Goal: Information Seeking & Learning: Find specific fact

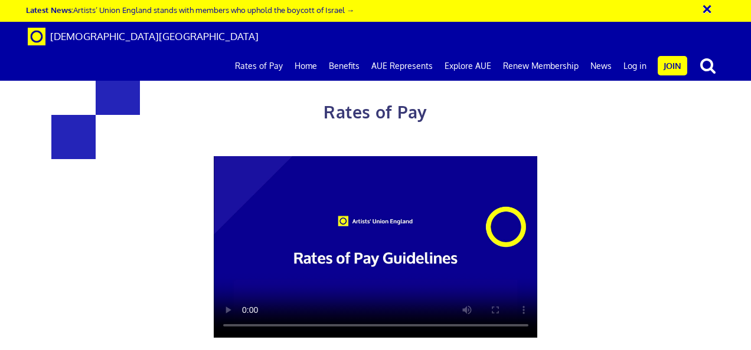
scroll to position [1314, 0]
drag, startPoint x: 424, startPoint y: 255, endPoint x: 331, endPoint y: 237, distance: 94.9
copy span "£284.31 a day ½ £156.38 per ½ day"
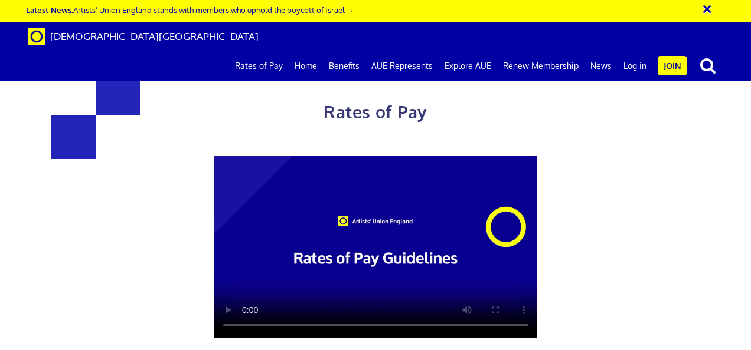
drag, startPoint x: 544, startPoint y: 238, endPoint x: 409, endPoint y: 179, distance: 146.7
copy div "£284.31 a day ½ £156.38 per ½ day £35.54 an hour"
